Goal: Navigation & Orientation: Find specific page/section

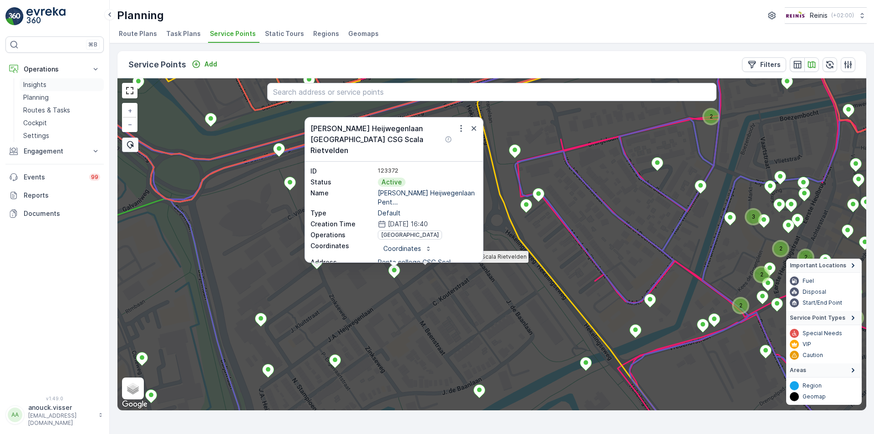
scroll to position [46, 0]
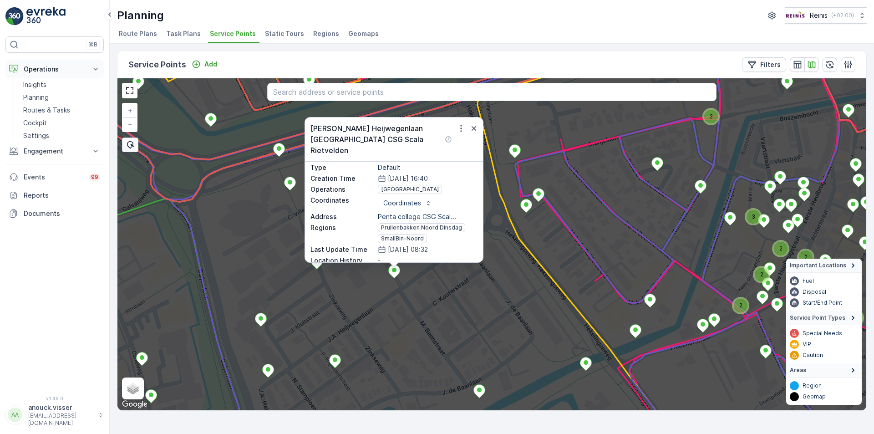
click at [41, 71] on p "Operations" at bounding box center [55, 69] width 62 height 9
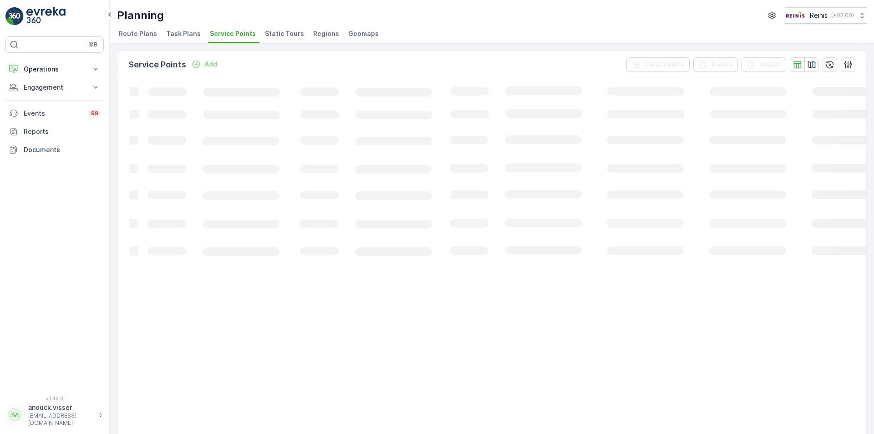
click at [13, 20] on img at bounding box center [14, 16] width 18 height 18
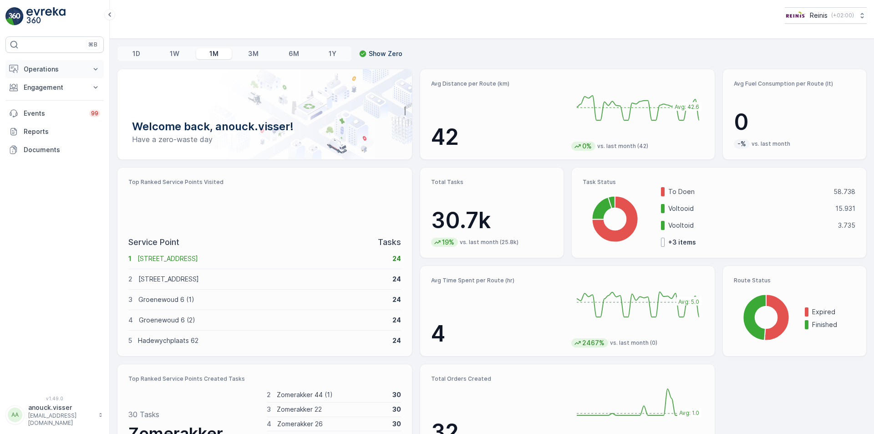
click at [47, 65] on p "Operations" at bounding box center [55, 69] width 62 height 9
click at [57, 105] on link "Routes & Tasks" at bounding box center [62, 110] width 84 height 13
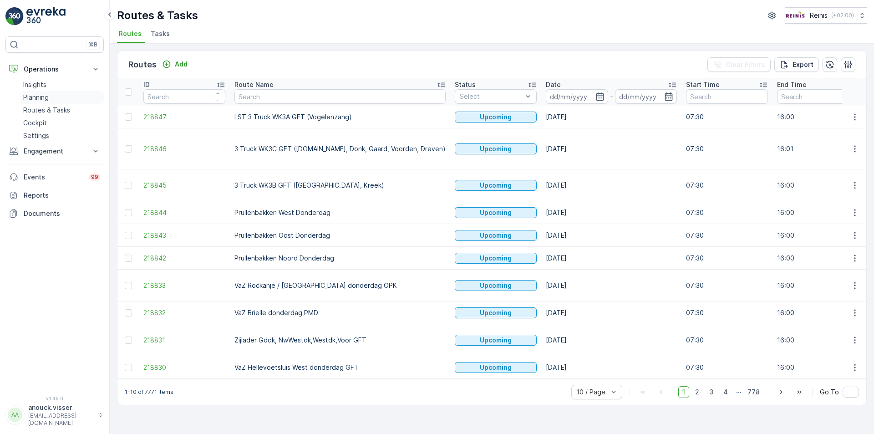
click at [29, 102] on p "Planning" at bounding box center [36, 97] width 26 height 9
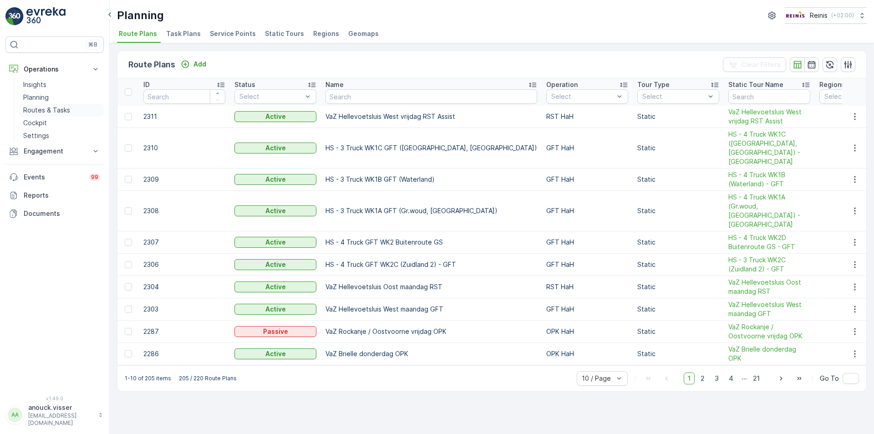
click at [66, 110] on p "Routes & Tasks" at bounding box center [46, 110] width 47 height 9
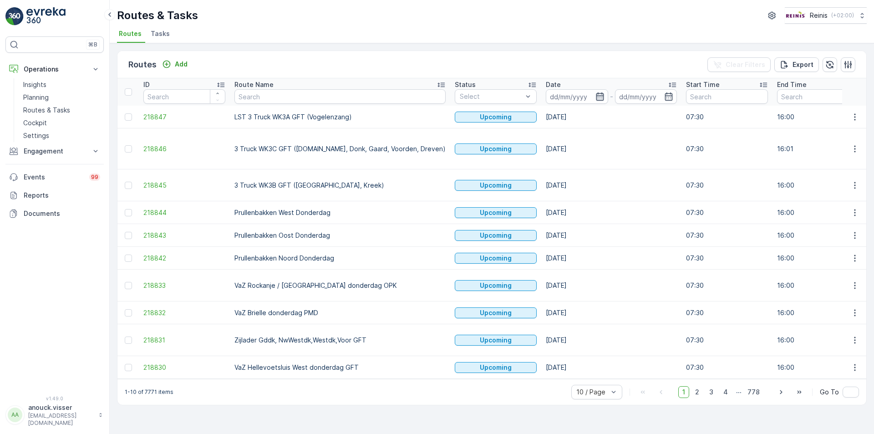
click at [596, 97] on icon "button" at bounding box center [600, 96] width 9 height 9
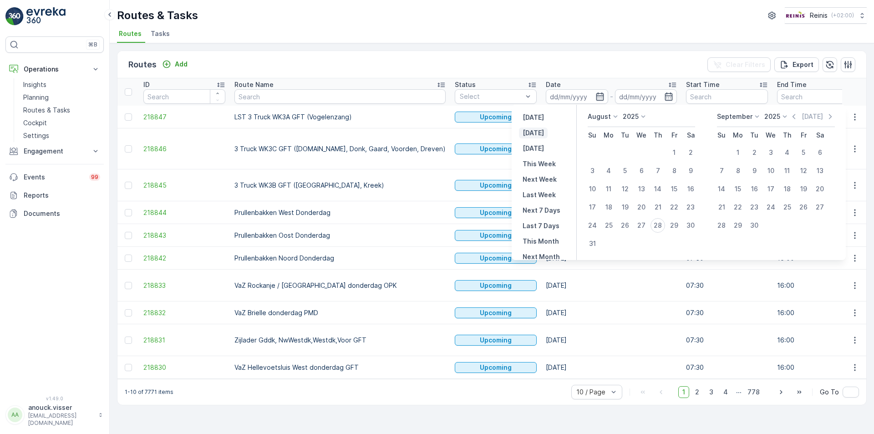
click at [540, 136] on p "[DATE]" at bounding box center [533, 132] width 21 height 9
type input "[DATE]"
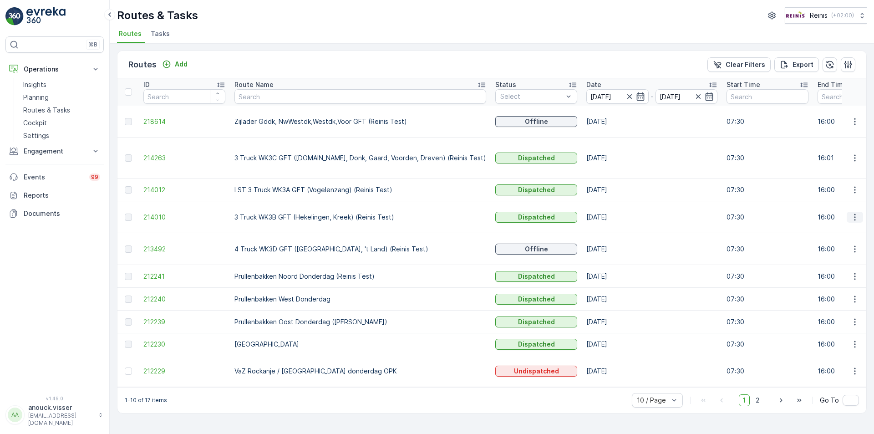
click at [858, 213] on icon "button" at bounding box center [855, 217] width 9 height 9
click at [849, 221] on span "See More Details" at bounding box center [833, 217] width 53 height 9
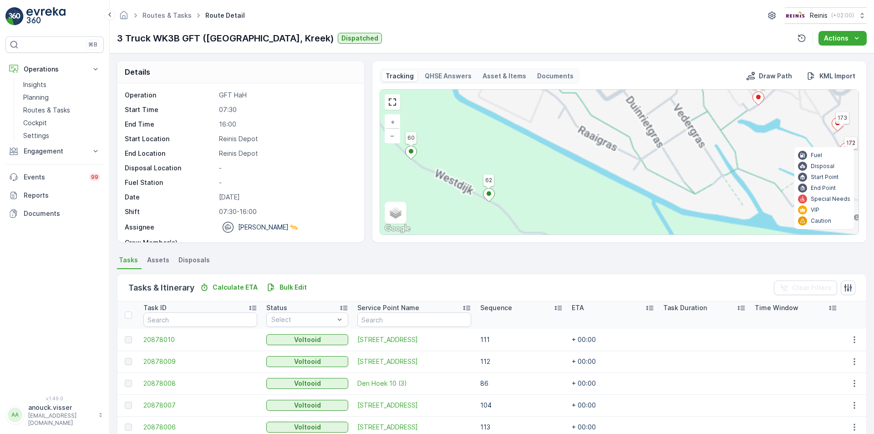
drag, startPoint x: 550, startPoint y: 158, endPoint x: 557, endPoint y: 140, distance: 19.0
click at [557, 140] on div "3 3 2 2 2 2 2 3 5 2 10 4 5 3 2 2 2 2 4 3 3 2 3 3 2 4 3 3 9 3 4 2 17 6 2 6 2 2 2…" at bounding box center [619, 162] width 479 height 145
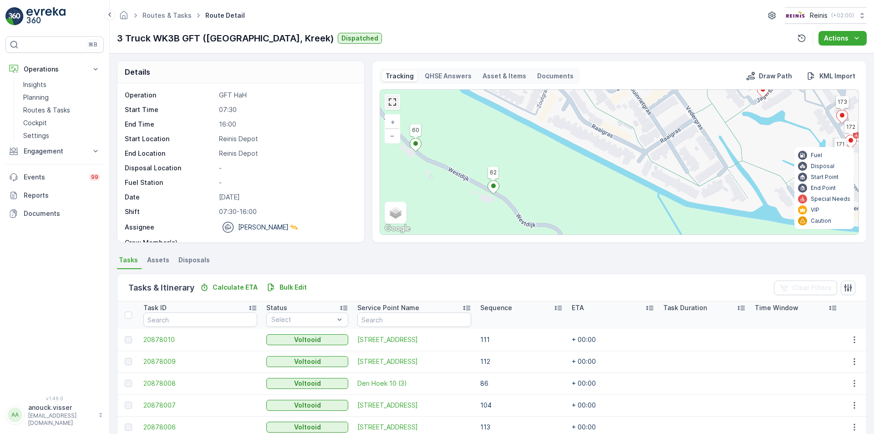
click at [387, 101] on link at bounding box center [393, 102] width 14 height 14
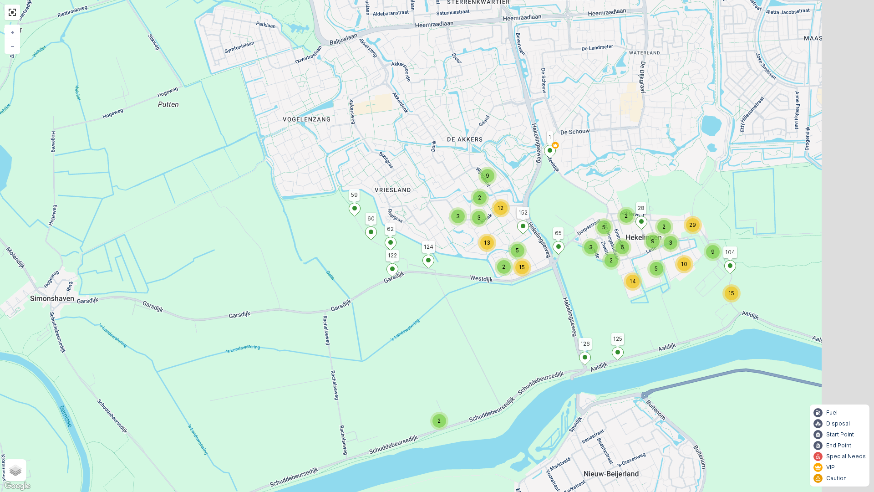
drag, startPoint x: 601, startPoint y: 224, endPoint x: 456, endPoint y: 248, distance: 146.7
click at [456, 248] on div "2 13 3 2 12 2 5 15 9 3 2 2 3 5 2 9 6 3 5 14 15 10 29 9 1 65 124 122 125 126 152…" at bounding box center [437, 246] width 874 height 492
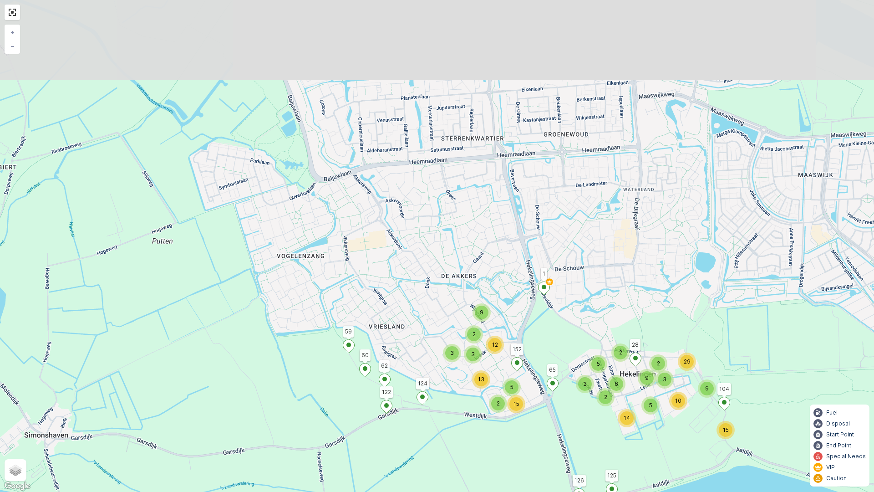
drag, startPoint x: 584, startPoint y: 183, endPoint x: 581, endPoint y: 316, distance: 133.0
click at [581, 316] on div "2 13 3 2 12 2 5 15 9 3 2 2 3 5 2 9 6 3 5 14 15 10 29 9 1 65 124 122 125 126 152…" at bounding box center [437, 246] width 874 height 492
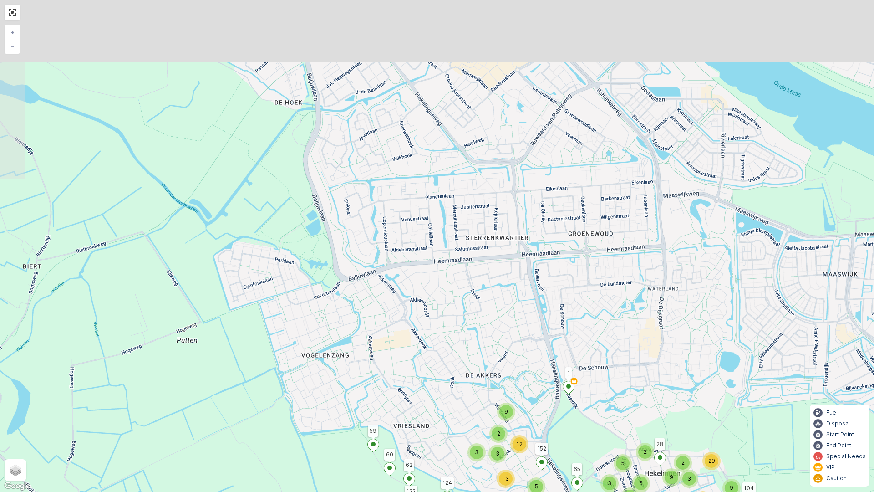
drag, startPoint x: 556, startPoint y: 232, endPoint x: 586, endPoint y: 339, distance: 110.9
click at [586, 339] on div "2 13 3 2 12 2 5 15 9 3 2 2 3 5 2 9 6 3 5 14 15 10 29 9 1 65 124 122 125 126 152…" at bounding box center [437, 246] width 874 height 492
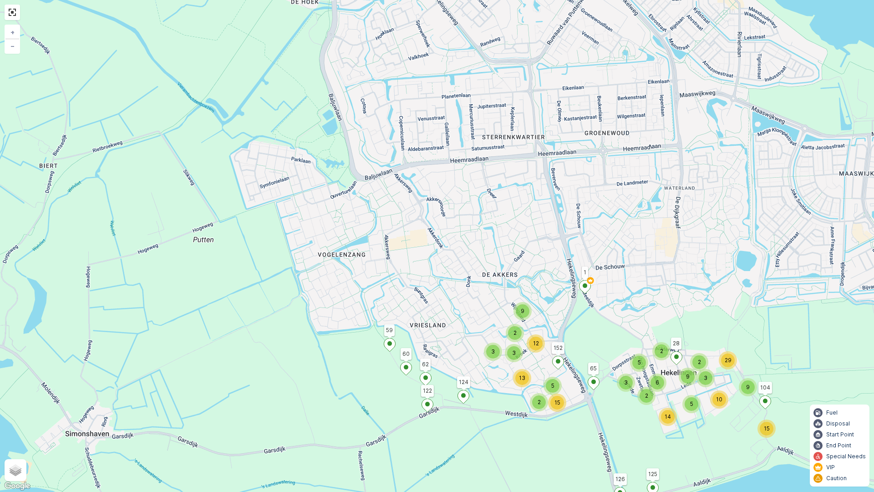
drag, startPoint x: 533, startPoint y: 294, endPoint x: 539, endPoint y: 217, distance: 77.2
click at [539, 217] on div "2 13 3 2 12 2 5 15 9 3 2 2 3 5 2 9 6 3 5 14 15 10 29 9 1 65 124 122 125 126 152…" at bounding box center [437, 246] width 874 height 492
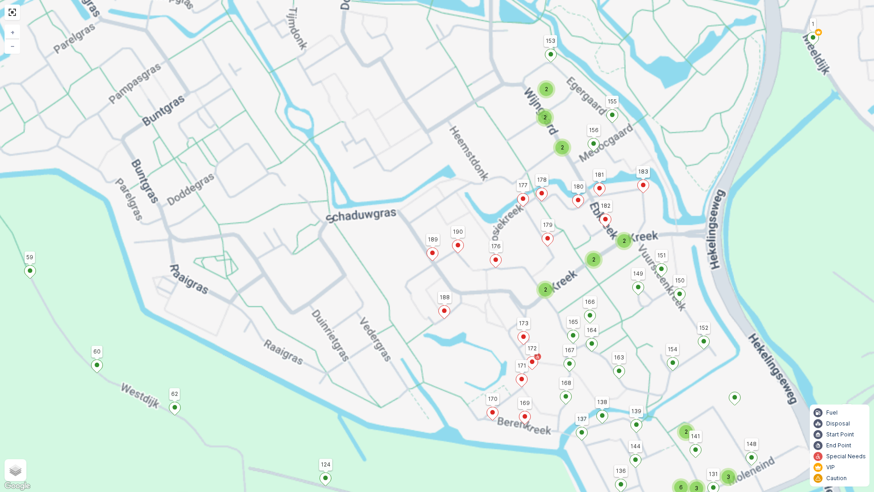
drag, startPoint x: 492, startPoint y: 321, endPoint x: 534, endPoint y: 232, distance: 98.2
click at [536, 221] on div "3 3 2 2 2 2 2 3 5 2 10 4 5 3 2 2 2 2 4 3 3 2 3 3 2 4 3 3 9 3 4 2 17 6 2 6 2 2 2…" at bounding box center [437, 246] width 874 height 492
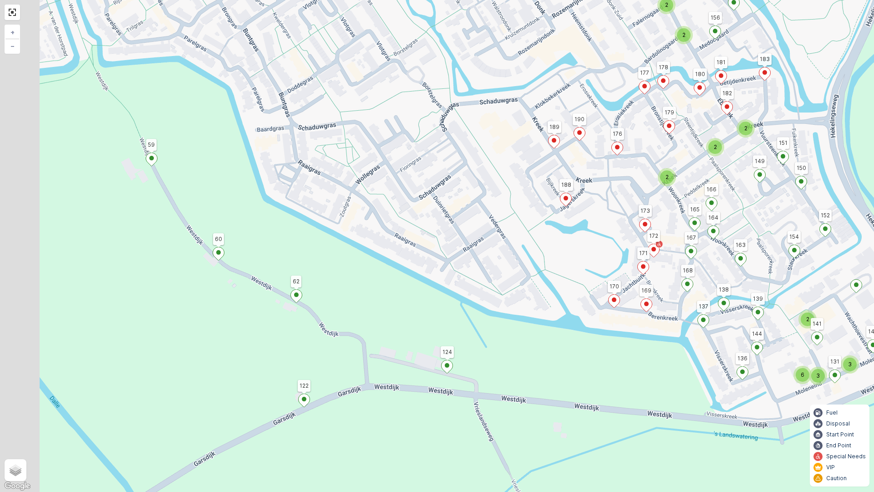
drag, startPoint x: 518, startPoint y: 279, endPoint x: 596, endPoint y: 265, distance: 79.0
click at [596, 265] on div "2 2 2 2 3 6 3 2 2 2 2 3 2 2 2 2 2 3 2 4 5 3 2 3 4 7 10 5 2 3 1 65 124 122 125 1…" at bounding box center [437, 246] width 874 height 492
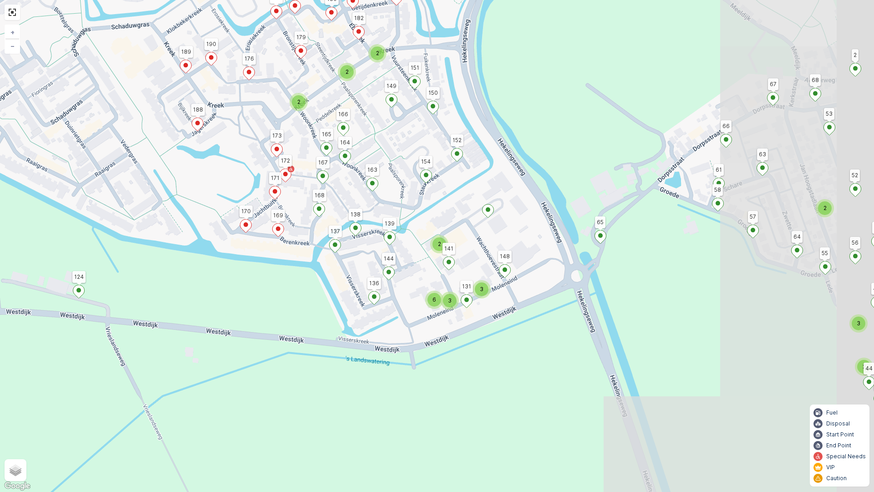
drag, startPoint x: 433, startPoint y: 238, endPoint x: 61, endPoint y: 162, distance: 379.7
click at [61, 162] on div "2 2 2 2 3 6 3 2 2 2 2 3 2 2 2 2 2 3 2 4 5 3 2 3 4 7 10 5 2 3 1 65 124 122 125 1…" at bounding box center [437, 246] width 874 height 492
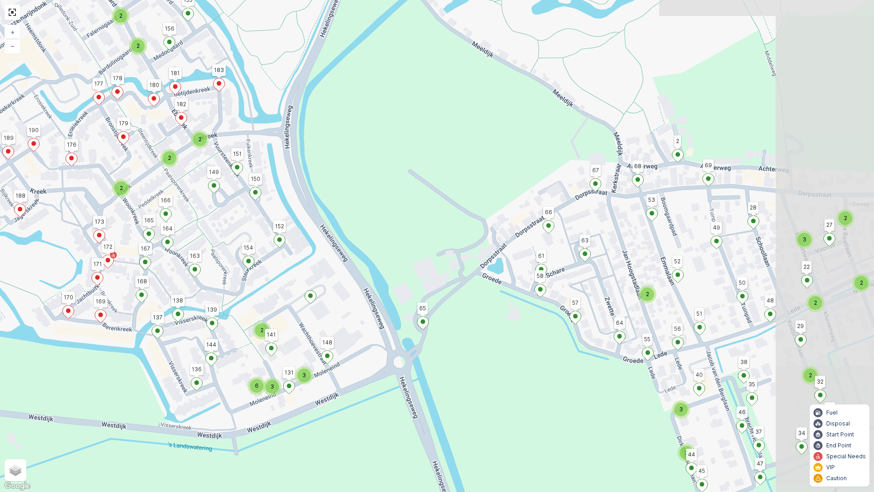
drag, startPoint x: 555, startPoint y: 301, endPoint x: 502, endPoint y: 327, distance: 59.1
click at [502, 327] on div "2 2 2 2 3 6 3 2 2 2 2 3 2 2 2 2 2 3 2 4 5 3 2 3 4 7 10 5 2 3 1 65 124 122 125 1…" at bounding box center [437, 246] width 874 height 492
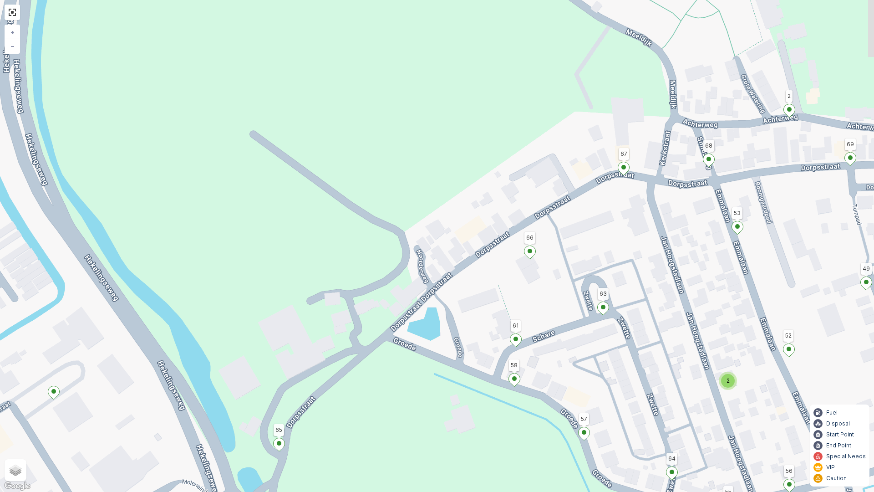
drag, startPoint x: 538, startPoint y: 302, endPoint x: 431, endPoint y: 388, distance: 137.3
click at [431, 388] on div "2 2 3 2 2 2 2 2 2 2 2 3 2 2 2 3 3 3 2 3 5 2 3 2 2 1 65 124 122 125 126 152 59 6…" at bounding box center [437, 246] width 874 height 492
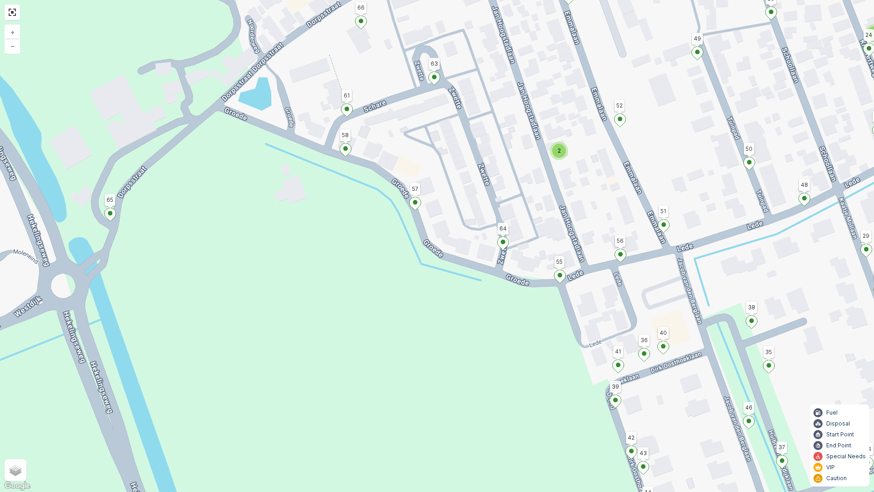
drag, startPoint x: 423, startPoint y: 367, endPoint x: 255, endPoint y: 137, distance: 285.1
click at [255, 137] on div "2 2 3 2 2 2 2 2 2 2 2 3 2 2 2 3 3 3 2 3 5 2 3 2 2 1 65 124 122 125 126 152 59 6…" at bounding box center [437, 246] width 874 height 492
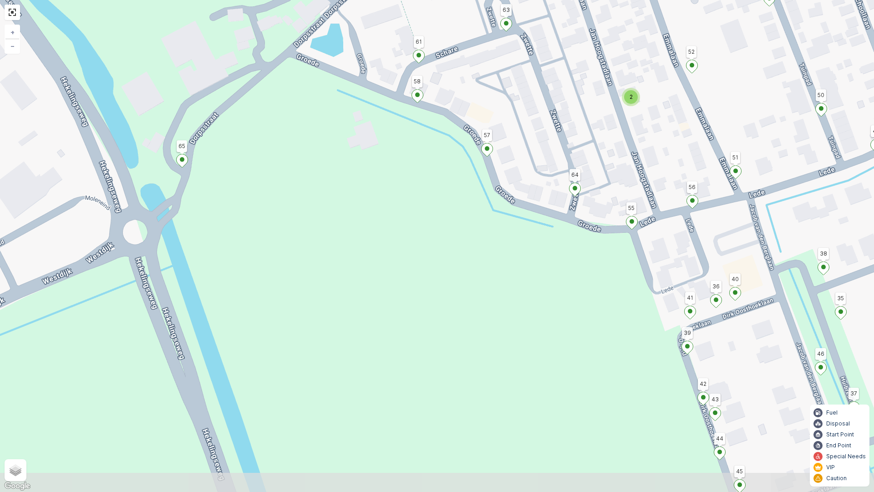
drag, startPoint x: 343, startPoint y: 216, endPoint x: 407, endPoint y: 198, distance: 66.3
click at [407, 198] on div "2 2 3 2 2 2 2 2 2 2 2 3 2 2 2 3 3 3 2 3 5 2 3 2 2 1 65 124 122 125 126 152 59 6…" at bounding box center [437, 246] width 874 height 492
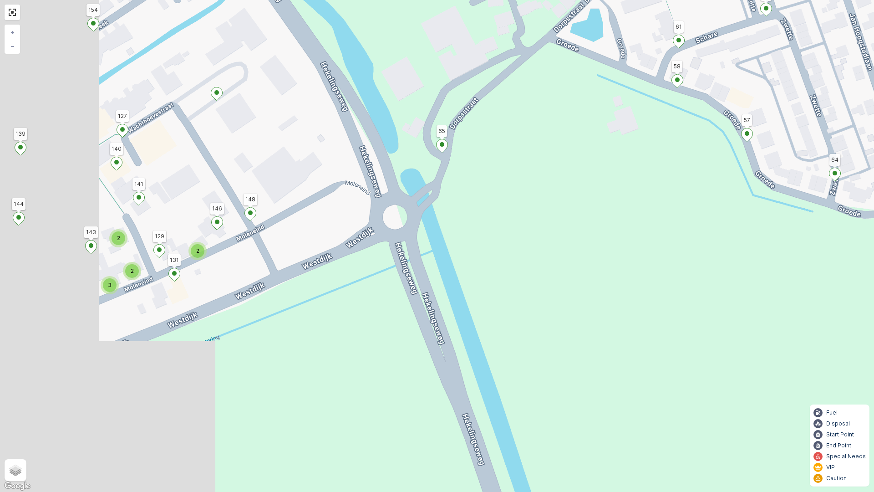
drag, startPoint x: 262, startPoint y: 270, endPoint x: 550, endPoint y: 254, distance: 287.8
click at [550, 254] on div "2 2 3 2 2 2 2 2 2 2 2 3 2 2 2 3 3 3 2 3 5 2 3 2 2 1 65 124 122 125 126 152 59 6…" at bounding box center [437, 246] width 874 height 492
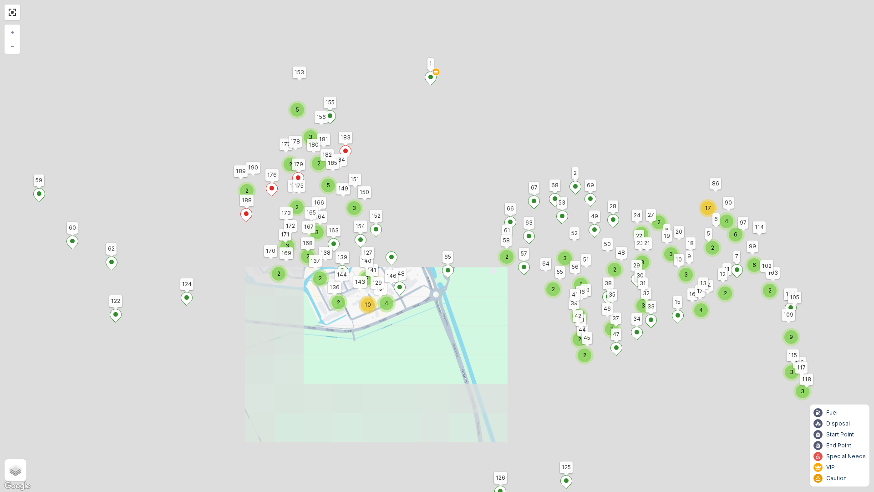
drag, startPoint x: 550, startPoint y: 164, endPoint x: 485, endPoint y: 293, distance: 143.8
click at [485, 293] on div "2 2 3 2 2 2 2 2 2 2 2 3 2 2 2 3 3 3 2 3 5 2 3 2 2 3 3 2 2 2 2 2 2 3 5 2 2 10 4 …" at bounding box center [437, 246] width 874 height 492
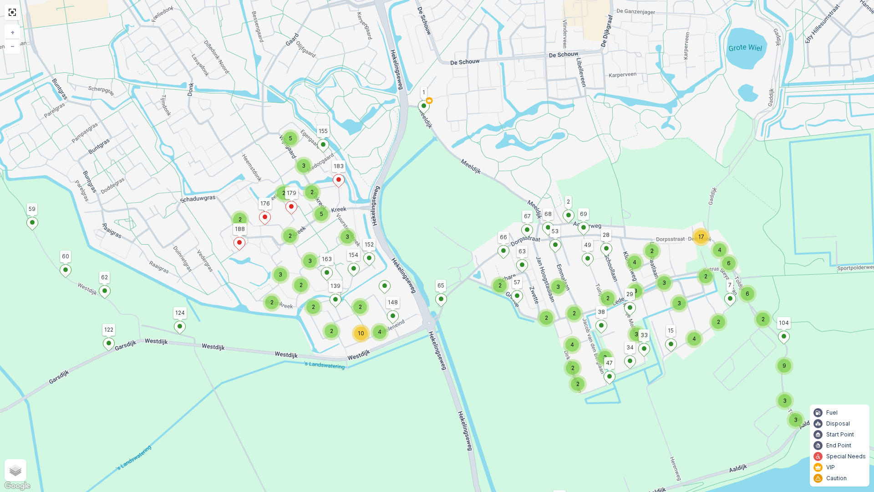
drag, startPoint x: 497, startPoint y: 189, endPoint x: 497, endPoint y: 196, distance: 7.3
click at [497, 196] on div "3 3 2 2 2 2 2 2 3 5 2 2 10 4 5 3 2 2 2 2 2 4 3 3 2 3 3 2 2 4 3 3 9 3 2 3 4 4 2 …" at bounding box center [437, 246] width 874 height 492
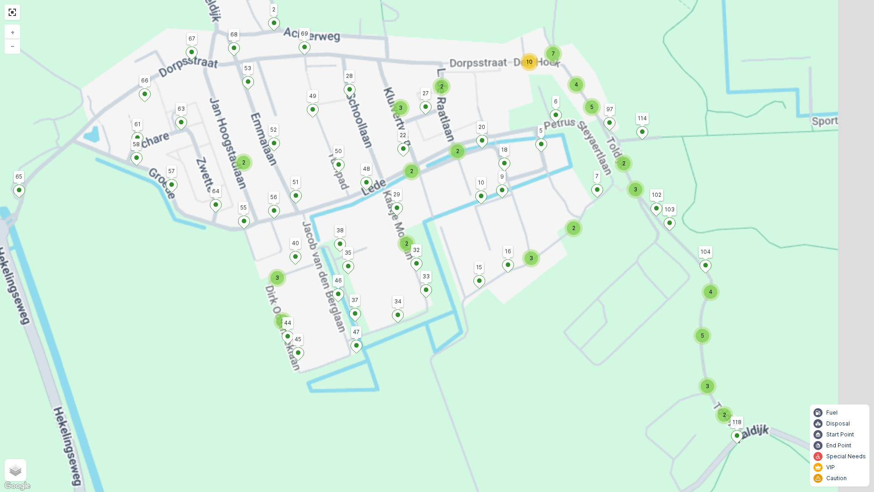
drag, startPoint x: 786, startPoint y: 321, endPoint x: 755, endPoint y: 290, distance: 44.4
click at [755, 290] on div "3 3 2 2 2 2 2 3 5 2 10 4 5 3 2 2 2 2 4 3 3 2 3 3 2 4 3 3 9 3 4 2 17 6 2 6 2 2 2…" at bounding box center [437, 246] width 874 height 492
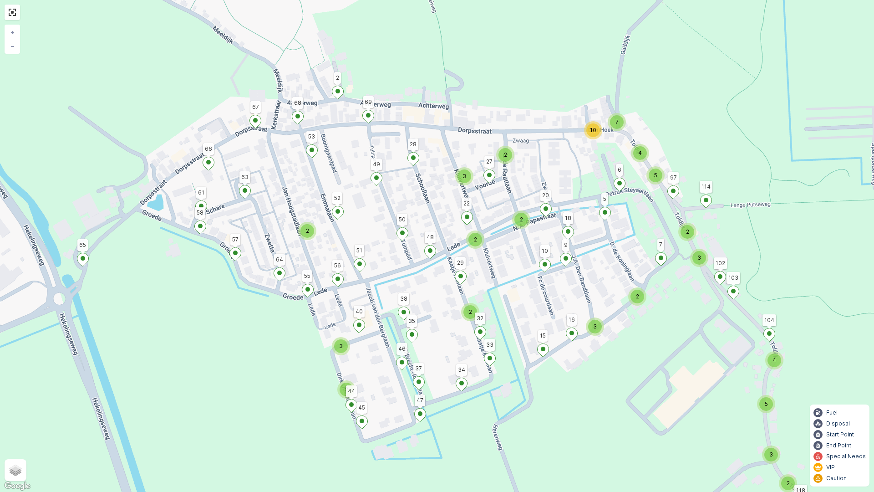
drag, startPoint x: 552, startPoint y: 231, endPoint x: 616, endPoint y: 298, distance: 92.8
click at [616, 298] on div "2 2 2 2 3 6 3 2 2 2 2 3 2 2 2 2 2 3 2 4 5 3 2 3 4 7 10 5 2 3 1 65 124 122 125 1…" at bounding box center [437, 246] width 874 height 492
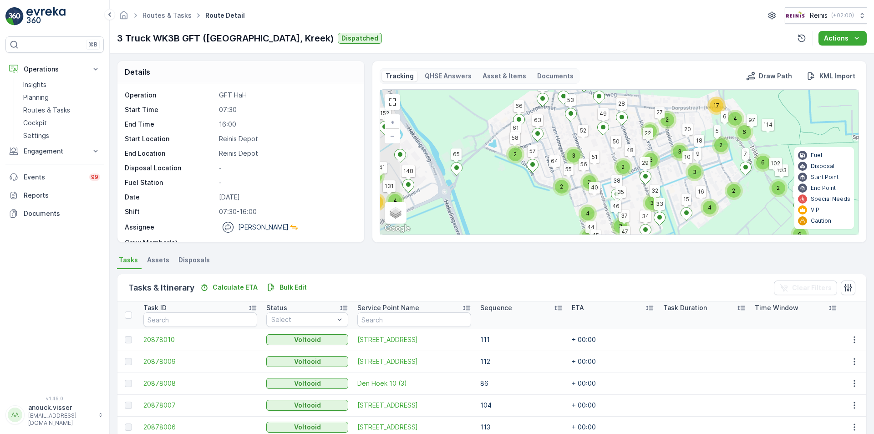
drag, startPoint x: 687, startPoint y: 159, endPoint x: 545, endPoint y: 243, distance: 164.9
click at [545, 243] on div "Details Operation GFT HaH Start Time 07:30 End Time 16:00 Start Location [GEOGR…" at bounding box center [492, 243] width 765 height 381
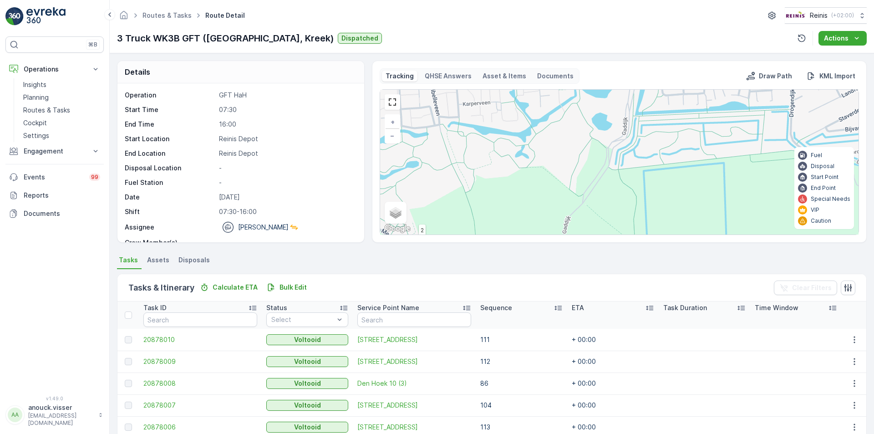
drag, startPoint x: 650, startPoint y: 153, endPoint x: 630, endPoint y: 229, distance: 78.1
click at [630, 229] on div "3 3 2 2 2 2 2 2 3 5 2 2 10 4 5 3 2 2 2 2 2 4 3 3 2 3 3 2 2 4 3 3 9 3 2 3 4 4 2 …" at bounding box center [619, 162] width 479 height 145
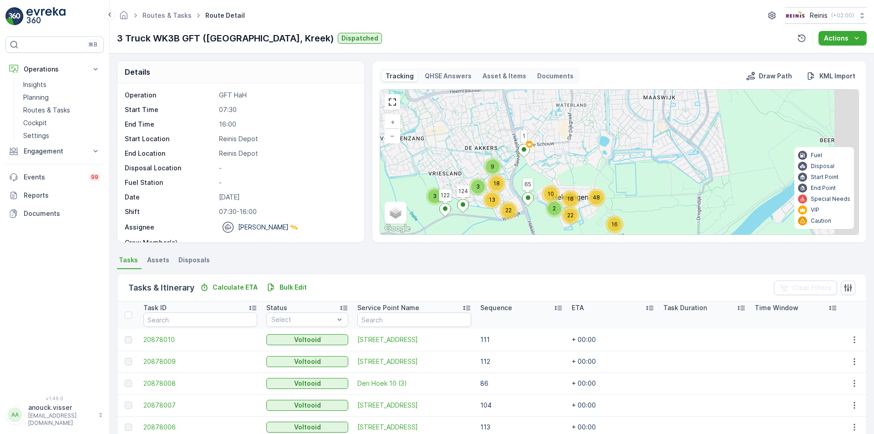
drag, startPoint x: 634, startPoint y: 177, endPoint x: 607, endPoint y: 170, distance: 28.7
click at [607, 170] on div "2 2 13 18 22 9 3 3 2 10 18 22 16 48 1 65 124 122 59 62 60 28 104 176 183 179 13…" at bounding box center [619, 162] width 479 height 145
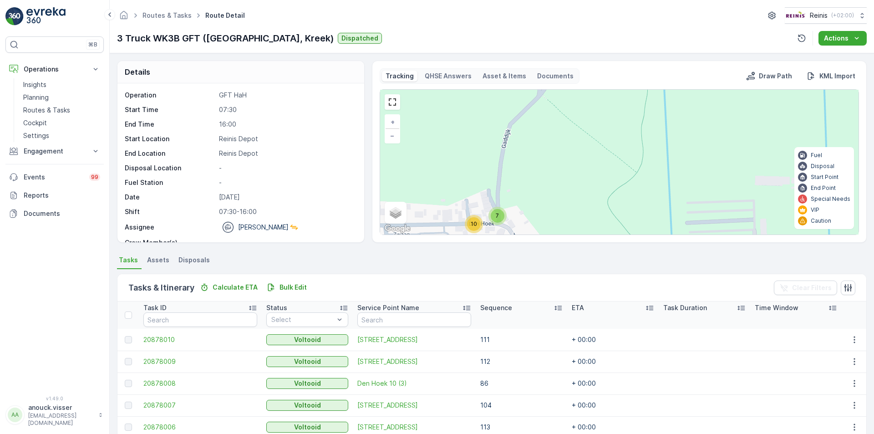
drag, startPoint x: 531, startPoint y: 137, endPoint x: 519, endPoint y: 122, distance: 19.7
click at [519, 122] on div "2 2 2 2 3 6 3 2 2 2 2 3 2 2 2 2 2 3 2 4 5 3 2 3 4 7 10 5 2 3 1 65 124 122 125 1…" at bounding box center [619, 162] width 479 height 145
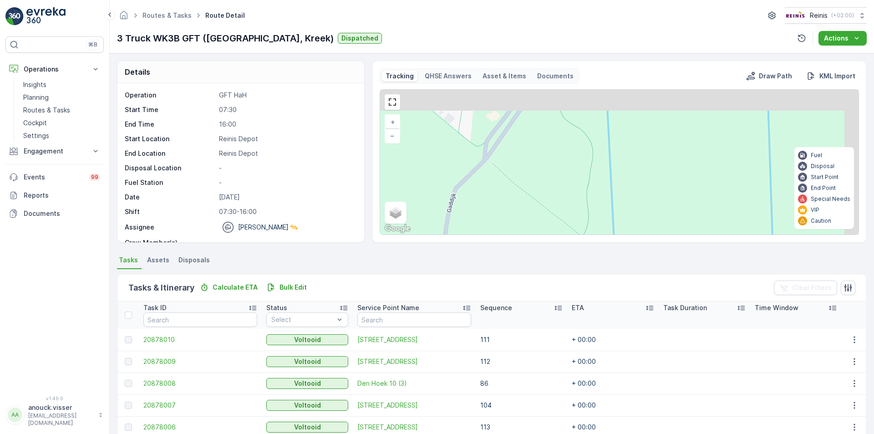
drag, startPoint x: 556, startPoint y: 118, endPoint x: 508, endPoint y: 191, distance: 87.1
click at [508, 191] on div "2 2 2 2 3 6 3 2 2 2 2 3 2 2 2 2 2 3 2 4 5 3 2 3 4 7 10 5 2 3 1 65 124 122 125 1…" at bounding box center [619, 162] width 479 height 145
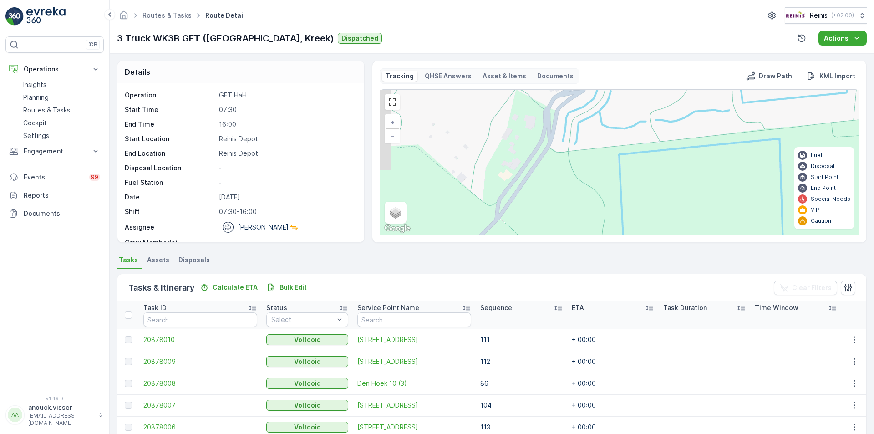
drag, startPoint x: 522, startPoint y: 138, endPoint x: 535, endPoint y: 198, distance: 61.0
click at [535, 198] on div "2 2 2 2 3 6 3 2 2 2 2 3 2 2 2 2 2 3 2 4 5 3 2 3 4 7 10 5 2 3 1 65 124 122 125 1…" at bounding box center [619, 162] width 479 height 145
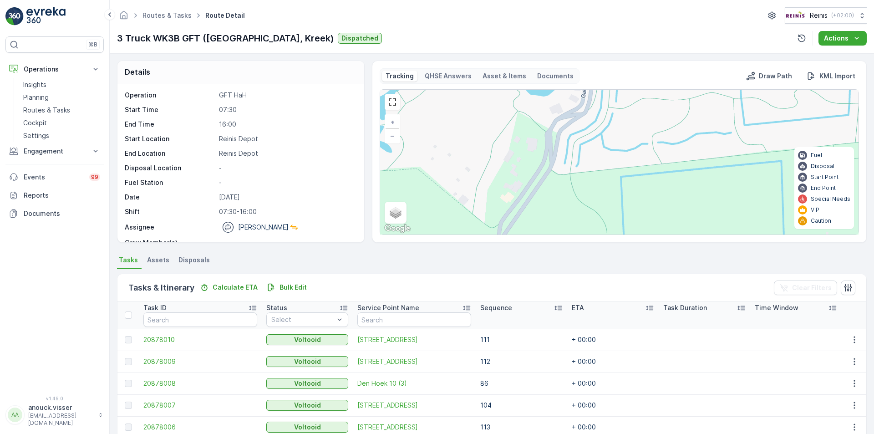
drag, startPoint x: 560, startPoint y: 140, endPoint x: 565, endPoint y: 204, distance: 63.5
click at [565, 204] on div "2 2 2 2 3 6 3 2 2 2 2 3 2 2 2 2 2 3 2 4 5 3 2 3 4 7 10 5 2 3 1 65 124 122 125 1…" at bounding box center [619, 162] width 479 height 145
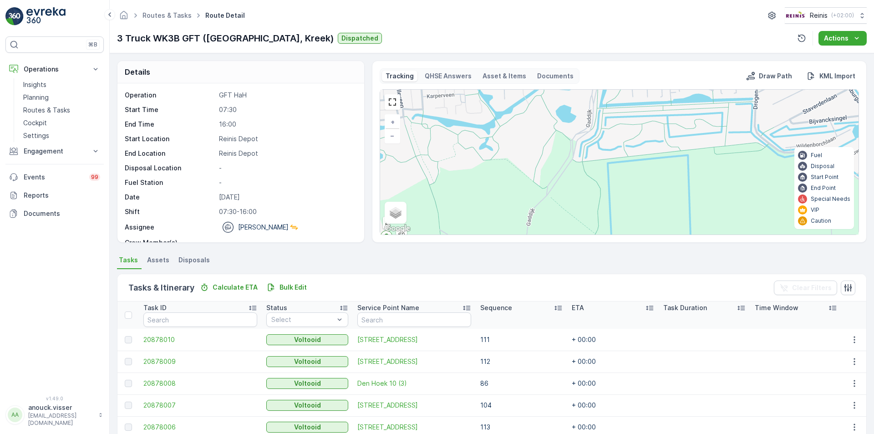
drag, startPoint x: 584, startPoint y: 173, endPoint x: 596, endPoint y: 120, distance: 54.5
click at [596, 120] on div "3 3 2 2 2 2 2 2 3 5 2 2 10 4 5 3 2 2 2 2 2 4 3 3 2 3 3 2 2 4 3 3 9 3 2 3 4 4 2 …" at bounding box center [619, 162] width 479 height 145
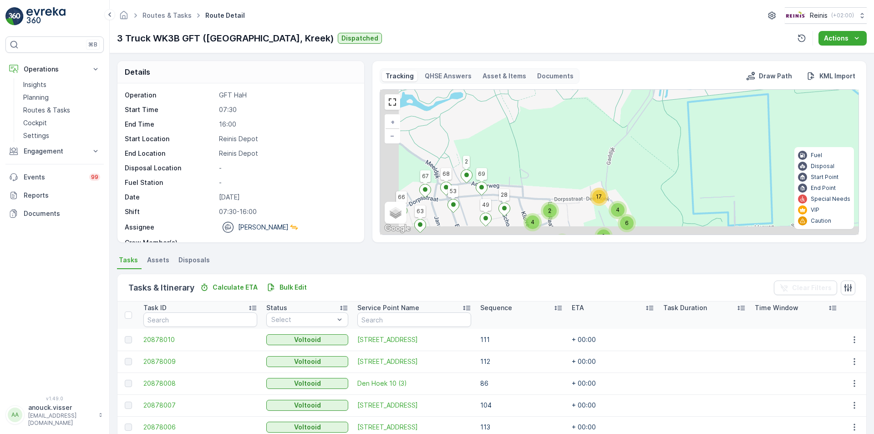
drag, startPoint x: 498, startPoint y: 179, endPoint x: 568, endPoint y: 162, distance: 72.3
click at [568, 162] on div "3 3 2 2 2 2 2 2 3 5 2 2 10 4 5 3 2 2 2 2 2 4 3 3 2 3 3 2 2 4 3 3 9 3 2 3 4 4 2 …" at bounding box center [619, 162] width 479 height 145
drag, startPoint x: 494, startPoint y: 173, endPoint x: 751, endPoint y: 133, distance: 260.3
click at [750, 134] on div "3 3 2 2 2 2 2 2 3 5 2 2 10 4 5 3 2 2 2 2 2 4 3 3 2 3 3 2 2 4 3 3 9 3 2 3 4 4 2 …" at bounding box center [619, 162] width 479 height 145
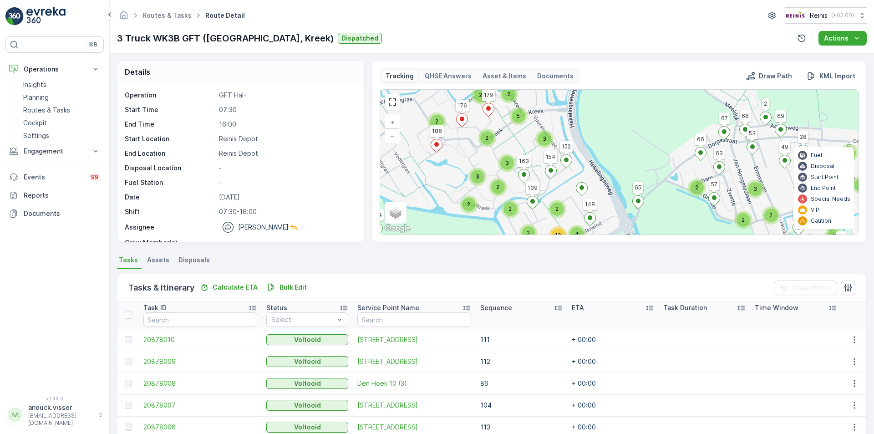
drag, startPoint x: 608, startPoint y: 166, endPoint x: 714, endPoint y: 94, distance: 127.6
click at [714, 94] on div "3 3 2 2 2 2 2 2 3 5 2 2 10 4 5 3 2 2 2 2 2 4 3 3 2 3 3 2 2 4 3 3 9 3 2 3 4 4 2 …" at bounding box center [619, 162] width 479 height 145
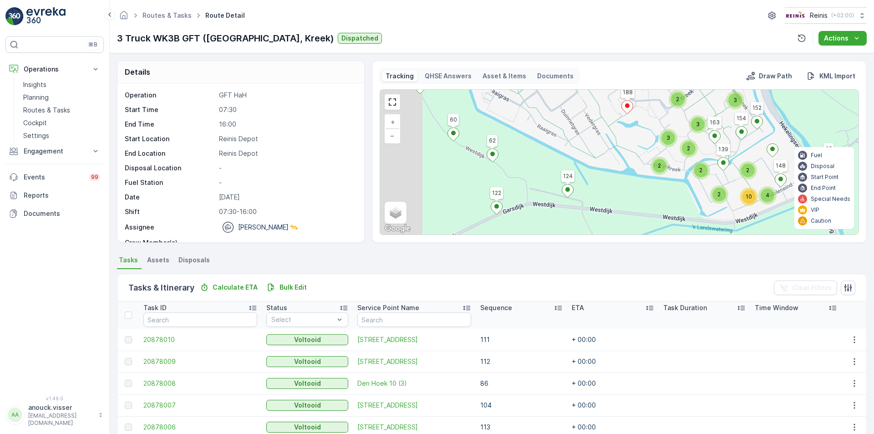
drag, startPoint x: 515, startPoint y: 168, endPoint x: 597, endPoint y: 189, distance: 83.9
click at [613, 191] on div "3 3 2 2 2 2 2 2 3 5 2 2 10 4 5 3 2 2 2 2 2 4 3 3 2 3 3 2 2 4 3 3 9 3 2 3 4 4 2 …" at bounding box center [619, 162] width 479 height 145
